Goal: Find specific page/section: Find specific page/section

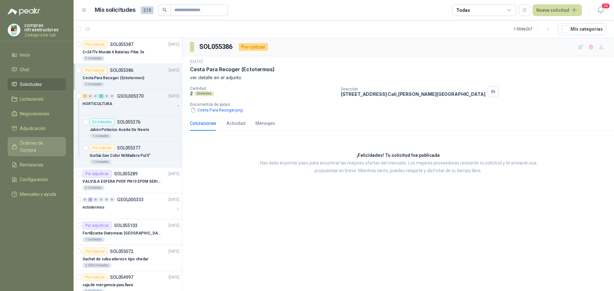
drag, startPoint x: 0, startPoint y: 0, endPoint x: 38, endPoint y: 146, distance: 150.7
click at [38, 146] on span "Órdenes de Compra" at bounding box center [40, 147] width 40 height 14
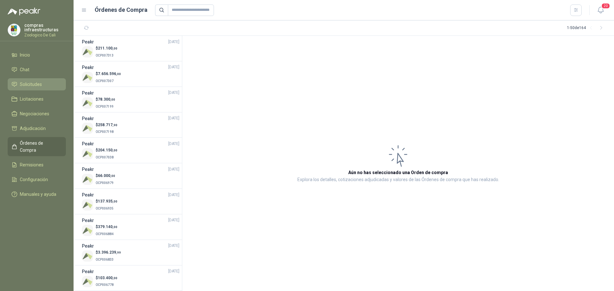
click at [36, 85] on span "Solicitudes" at bounding box center [31, 84] width 22 height 7
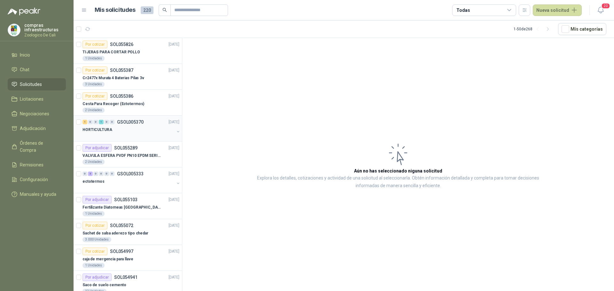
click at [109, 135] on div at bounding box center [128, 136] width 92 height 5
